Goal: Task Accomplishment & Management: Manage account settings

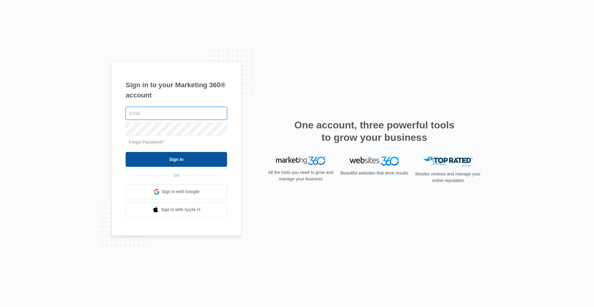
type input "[PERSON_NAME][EMAIL_ADDRESS][PERSON_NAME][DOMAIN_NAME]"
click at [204, 160] on input "Sign In" at bounding box center [176, 159] width 101 height 15
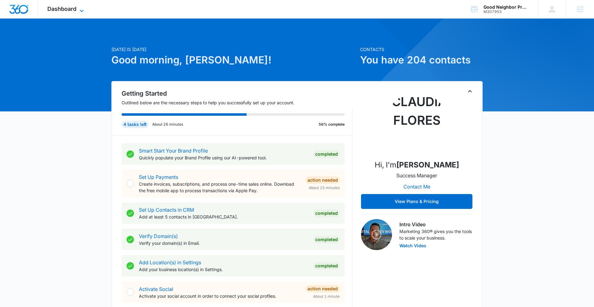
click at [74, 8] on span "Dashboard" at bounding box center [61, 9] width 29 height 6
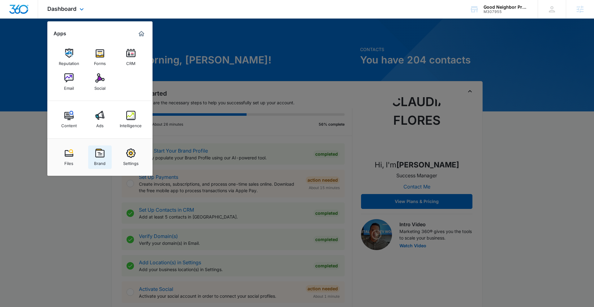
click at [101, 160] on div "Brand" at bounding box center [99, 162] width 11 height 8
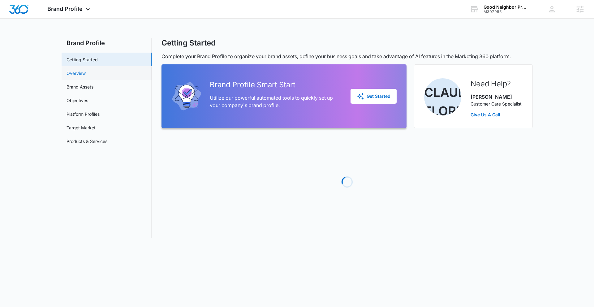
click at [86, 76] on link "Overview" at bounding box center [75, 73] width 19 height 6
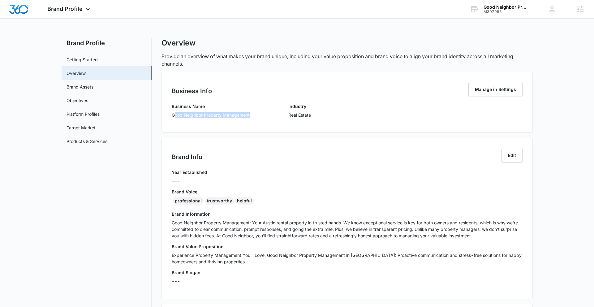
drag, startPoint x: 174, startPoint y: 115, endPoint x: 255, endPoint y: 116, distance: 81.3
click at [258, 117] on div "Business Name Good Neighbor Property Management Industry Real Estate" at bounding box center [347, 112] width 351 height 19
click at [253, 116] on div "Business Name Good Neighbor Property Management Industry Real Estate" at bounding box center [347, 112] width 351 height 19
drag, startPoint x: 226, startPoint y: 114, endPoint x: 169, endPoint y: 114, distance: 57.5
click at [169, 114] on div "Business Info Manage in Settings Business Name Good Neighbor Property Managemen…" at bounding box center [346, 102] width 371 height 61
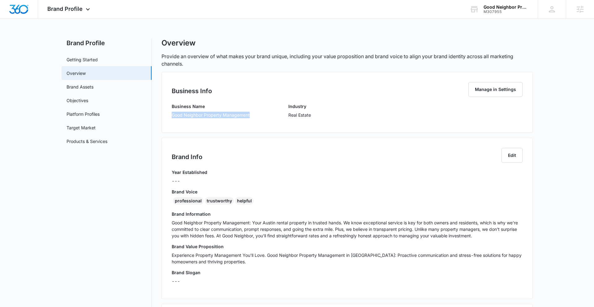
copy p "Good Neighbor Property Management"
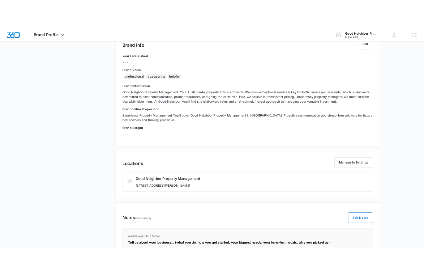
scroll to position [138, 0]
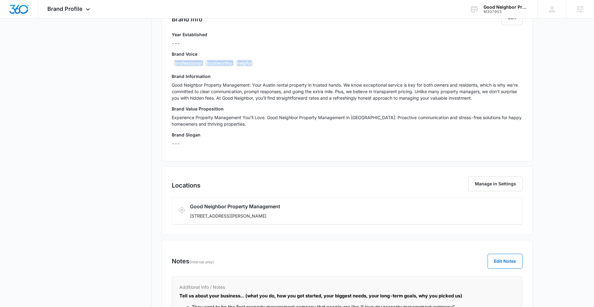
drag, startPoint x: 174, startPoint y: 63, endPoint x: 269, endPoint y: 66, distance: 94.6
click at [269, 66] on div "professional trustworthy helpful" at bounding box center [347, 64] width 351 height 10
copy div "professional trustworthy helpful"
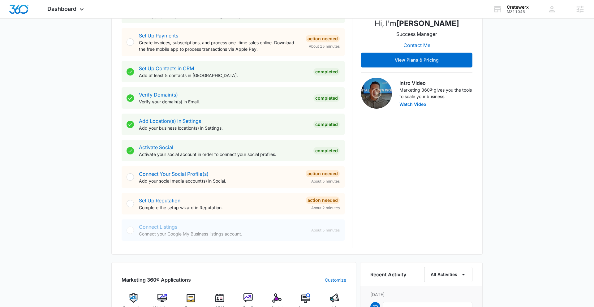
scroll to position [193, 0]
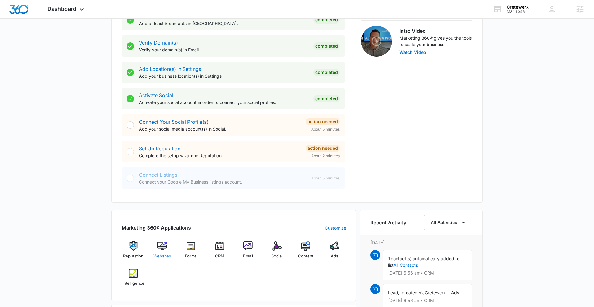
click at [164, 248] on img at bounding box center [161, 245] width 9 height 9
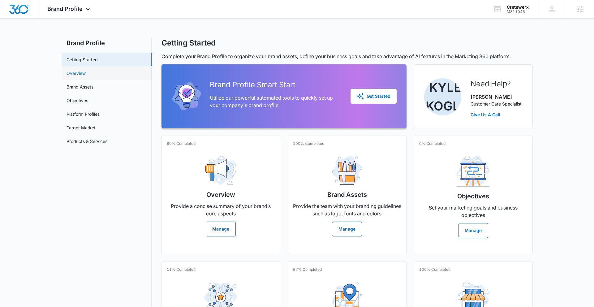
click at [72, 73] on link "Overview" at bounding box center [75, 73] width 19 height 6
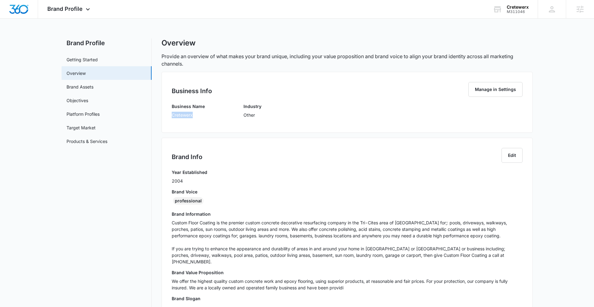
drag, startPoint x: 172, startPoint y: 115, endPoint x: 195, endPoint y: 115, distance: 23.2
click at [195, 115] on p "Cretewerx" at bounding box center [188, 115] width 33 height 6
copy p "Cretewerx"
